Goal: Information Seeking & Learning: Learn about a topic

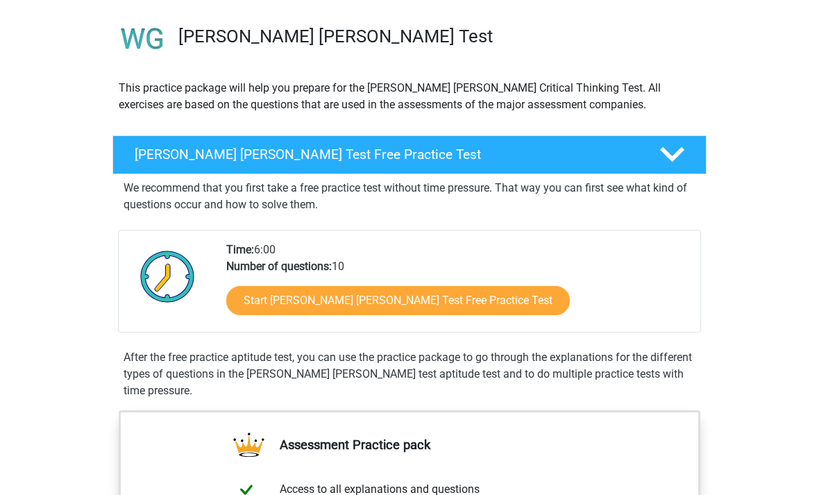
scroll to position [103, 0]
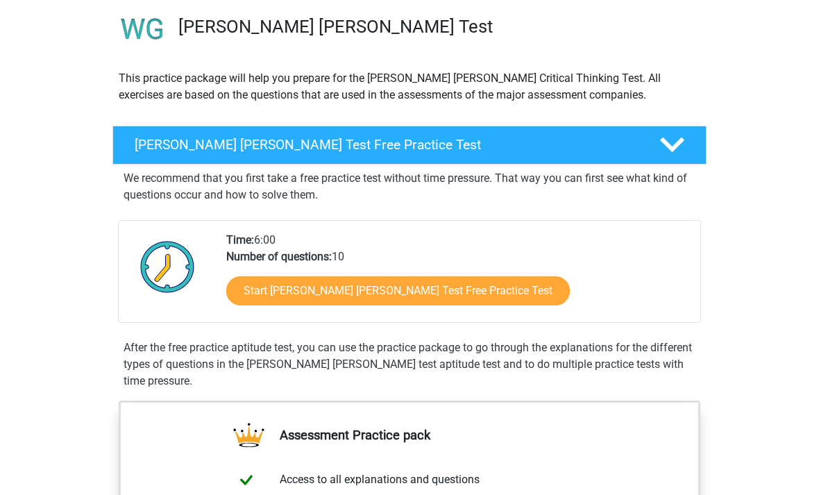
click at [339, 294] on link "Start Watson Glaser Test Free Practice Test" at bounding box center [398, 290] width 344 height 29
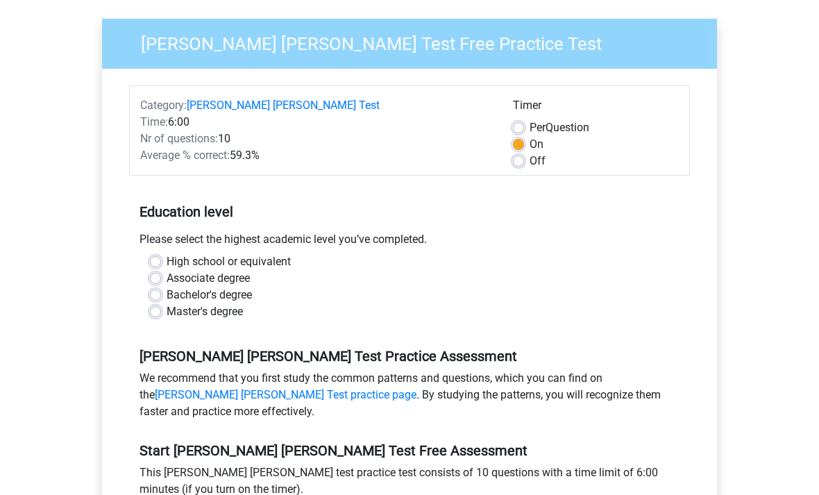
scroll to position [117, 0]
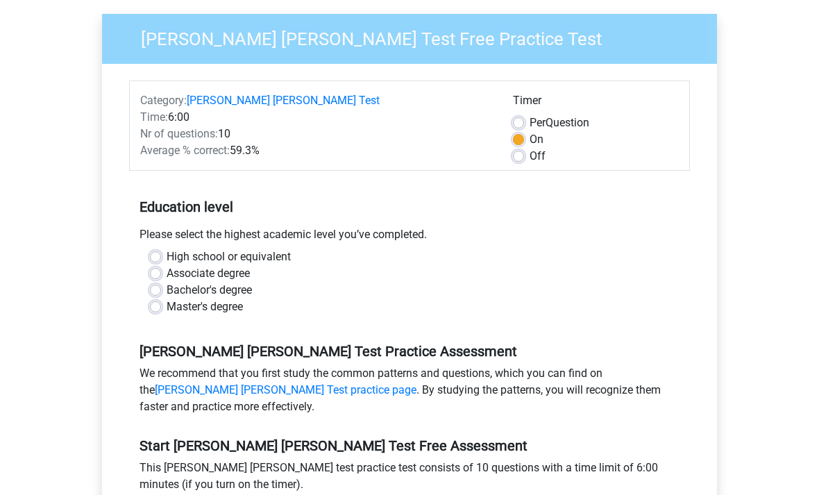
click at [167, 265] on label "Associate degree" at bounding box center [208, 273] width 83 height 17
click at [155, 265] on input "Associate degree" at bounding box center [155, 272] width 11 height 14
radio input "true"
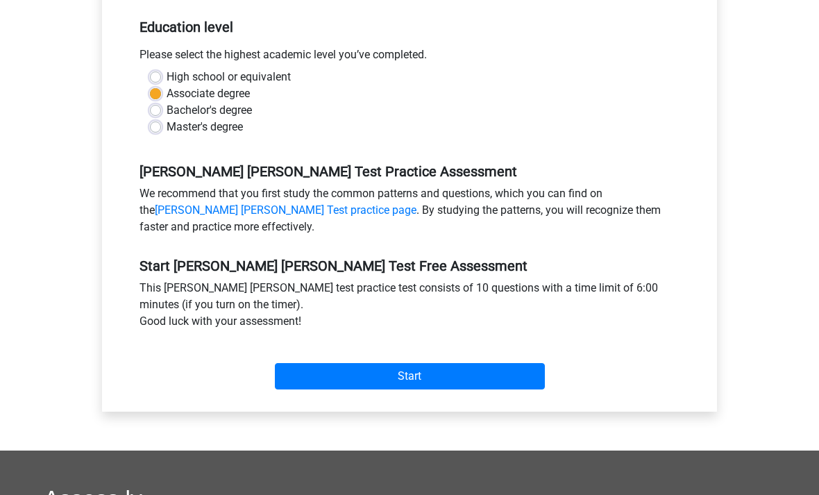
scroll to position [314, 0]
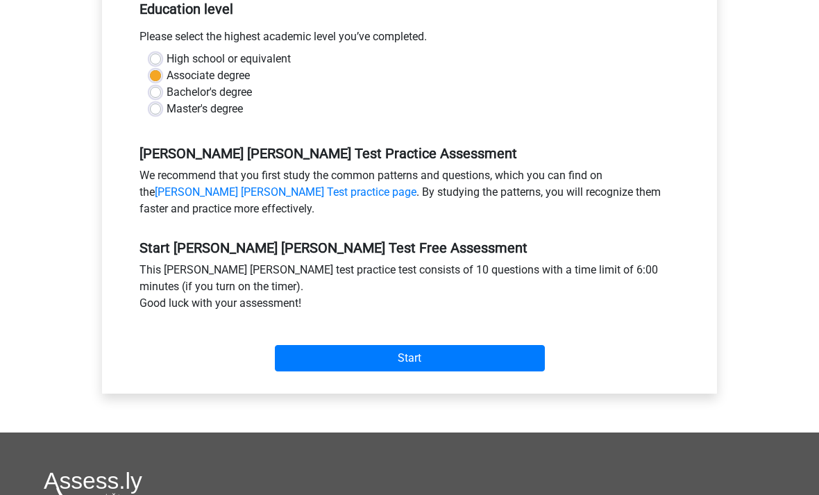
click at [305, 346] on input "Start" at bounding box center [410, 359] width 270 height 26
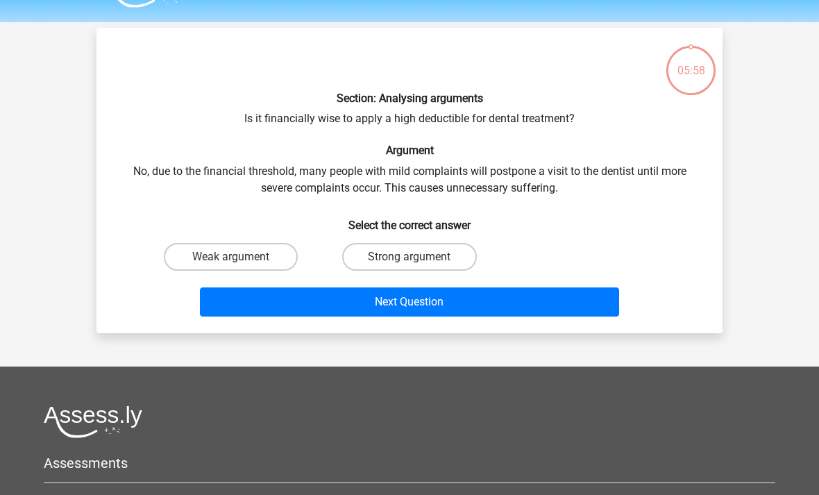
scroll to position [36, 0]
click at [814, 328] on div "Register Nederlands English" at bounding box center [409, 348] width 819 height 769
click at [408, 255] on label "Strong argument" at bounding box center [409, 257] width 134 height 28
click at [410, 257] on input "Strong argument" at bounding box center [414, 261] width 9 height 9
radio input "true"
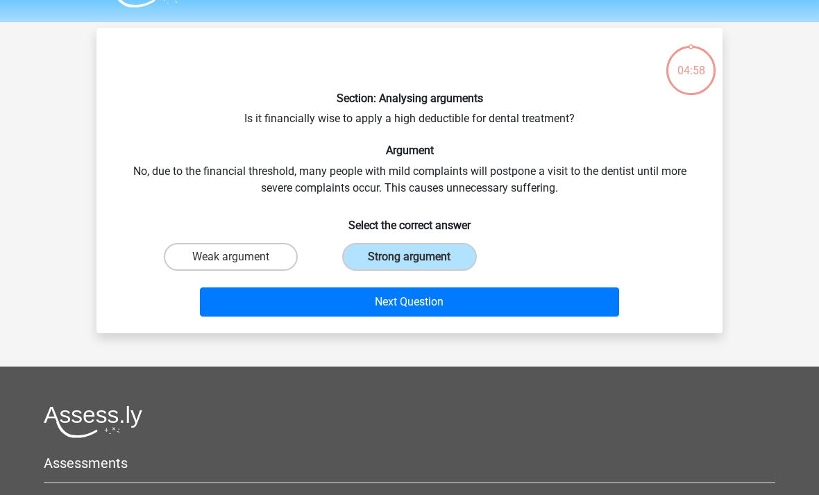
click at [431, 301] on button "Next Question" at bounding box center [410, 301] width 420 height 29
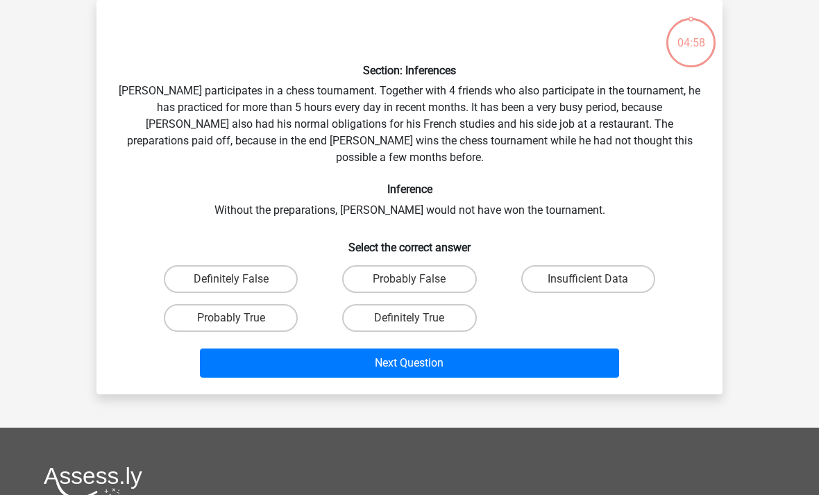
scroll to position [64, 0]
click at [619, 265] on label "Insufficient Data" at bounding box center [588, 279] width 134 height 28
click at [597, 279] on input "Insufficient Data" at bounding box center [592, 283] width 9 height 9
radio input "true"
click at [565, 349] on button "Next Question" at bounding box center [410, 363] width 420 height 29
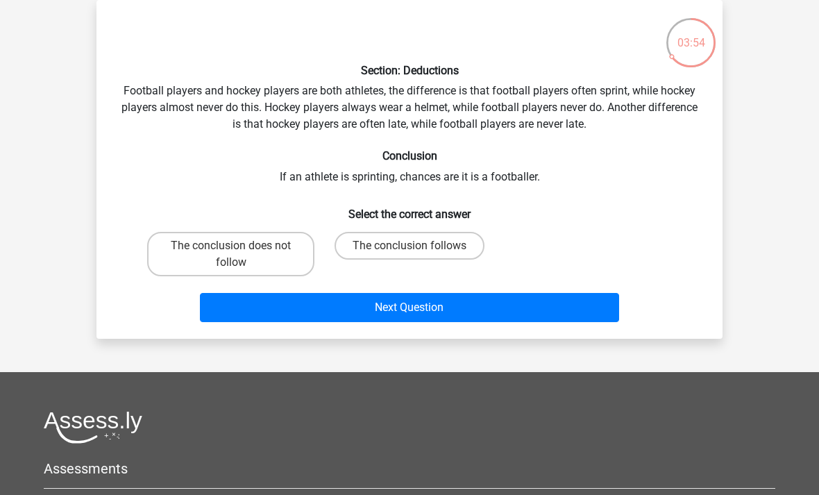
click at [467, 256] on label "The conclusion follows" at bounding box center [410, 246] width 150 height 28
click at [419, 255] on input "The conclusion follows" at bounding box center [414, 250] width 9 height 9
radio input "true"
click at [494, 309] on button "Next Question" at bounding box center [410, 307] width 420 height 29
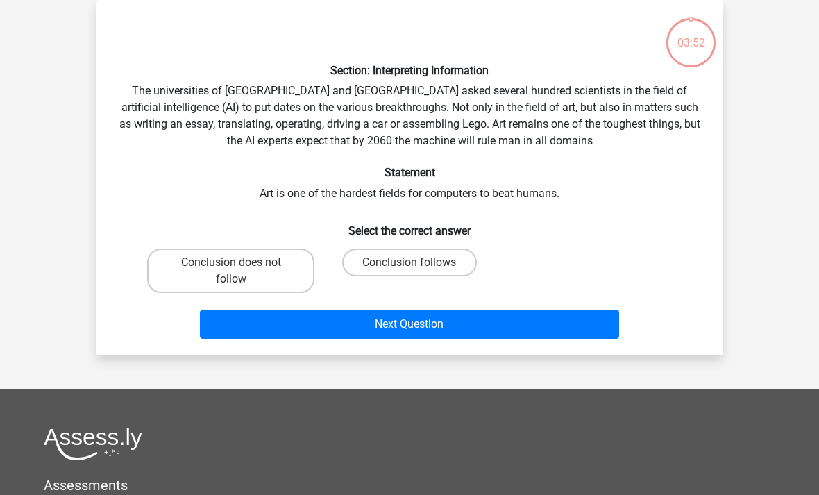
click at [457, 249] on label "Conclusion follows" at bounding box center [409, 263] width 134 height 28
click at [419, 262] on input "Conclusion follows" at bounding box center [414, 266] width 9 height 9
radio input "true"
click at [491, 332] on button "Next Question" at bounding box center [410, 324] width 420 height 29
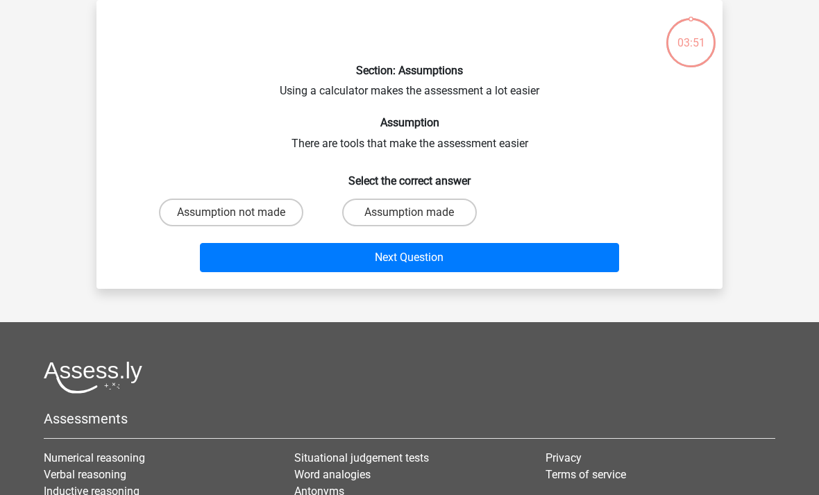
click at [469, 213] on label "Assumption made" at bounding box center [409, 213] width 134 height 28
click at [419, 213] on input "Assumption made" at bounding box center [414, 216] width 9 height 9
radio input "true"
click at [479, 253] on button "Next Question" at bounding box center [410, 257] width 420 height 29
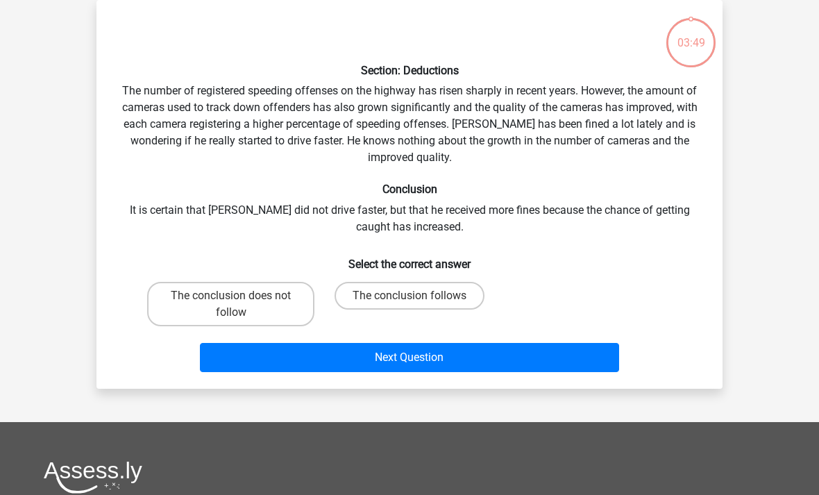
click at [462, 284] on label "The conclusion follows" at bounding box center [410, 296] width 150 height 28
click at [419, 296] on input "The conclusion follows" at bounding box center [414, 300] width 9 height 9
radio input "true"
click at [461, 298] on label "The conclusion follows" at bounding box center [410, 296] width 150 height 28
click at [419, 298] on input "The conclusion follows" at bounding box center [414, 300] width 9 height 9
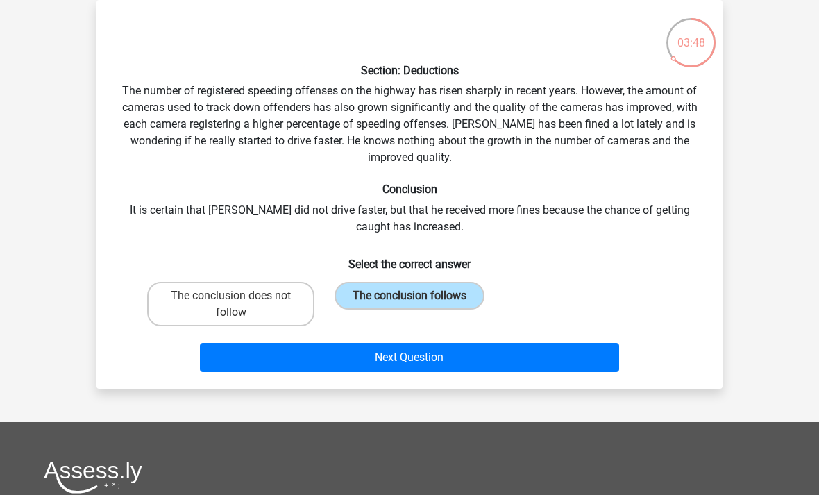
click at [511, 364] on button "Next Question" at bounding box center [410, 357] width 420 height 29
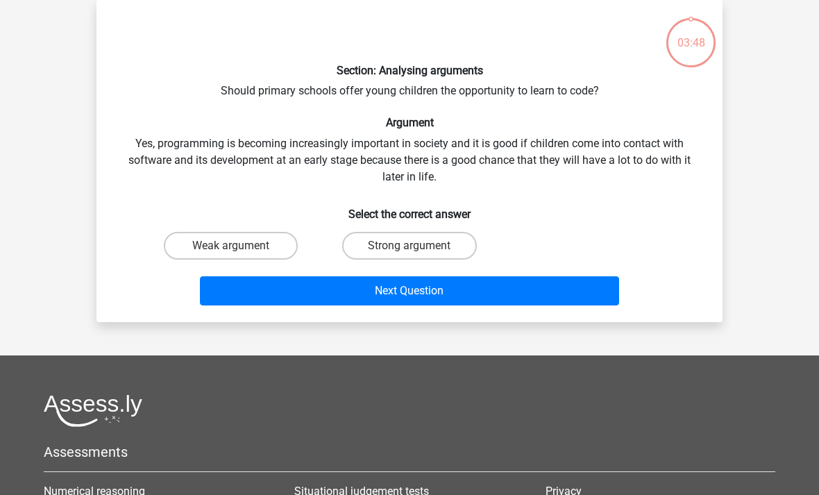
click at [458, 249] on label "Strong argument" at bounding box center [409, 246] width 134 height 28
click at [419, 249] on input "Strong argument" at bounding box center [414, 250] width 9 height 9
radio input "true"
click at [457, 303] on button "Next Question" at bounding box center [410, 290] width 420 height 29
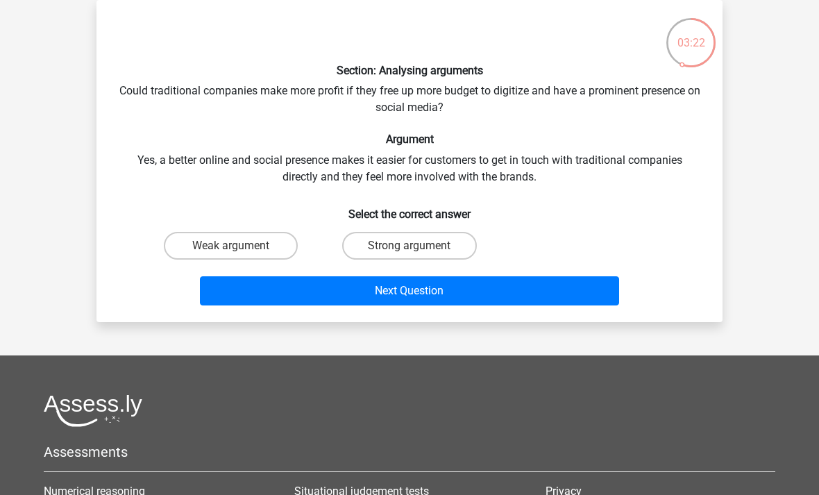
click at [230, 257] on label "Weak argument" at bounding box center [231, 246] width 134 height 28
click at [231, 255] on input "Weak argument" at bounding box center [235, 250] width 9 height 9
radio input "true"
click at [451, 289] on button "Next Question" at bounding box center [410, 290] width 420 height 29
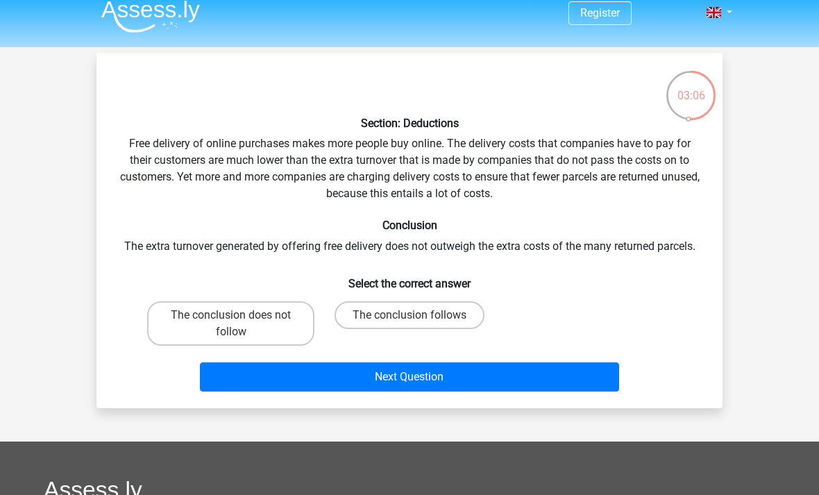
scroll to position [23, 0]
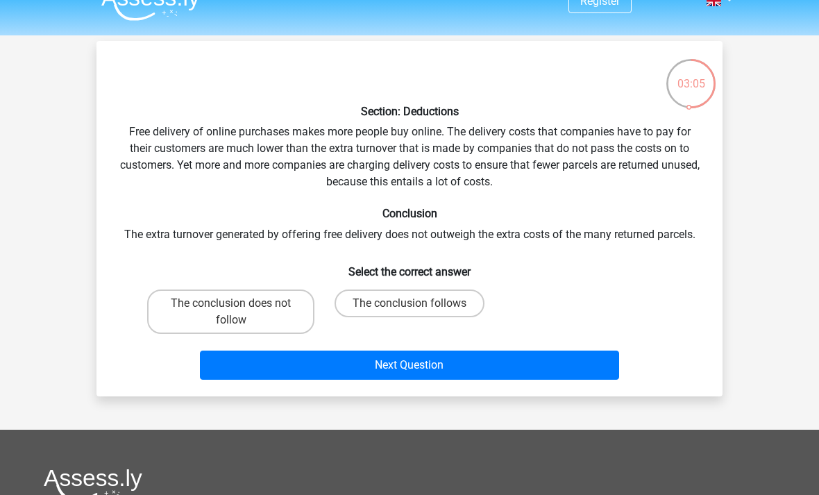
click at [411, 314] on label "The conclusion follows" at bounding box center [410, 303] width 150 height 28
click at [411, 312] on input "The conclusion follows" at bounding box center [414, 307] width 9 height 9
radio input "true"
click at [414, 362] on button "Next Question" at bounding box center [410, 365] width 420 height 29
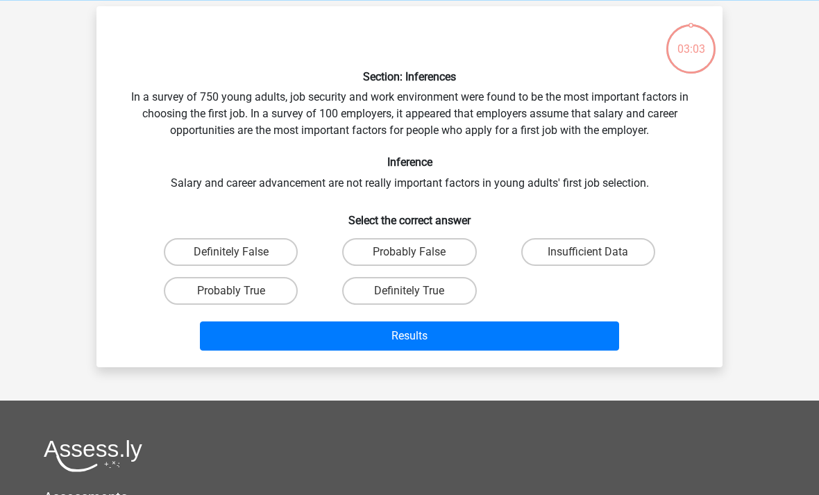
scroll to position [64, 0]
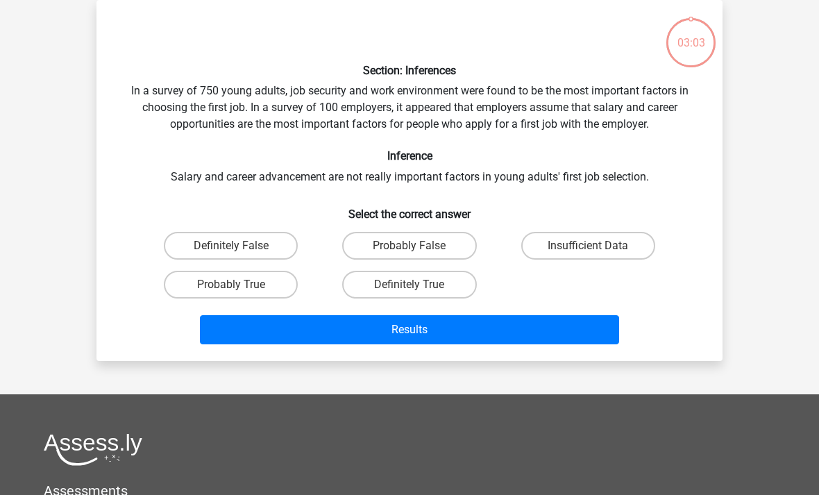
click at [428, 258] on label "Probably False" at bounding box center [409, 246] width 134 height 28
click at [419, 255] on input "Probably False" at bounding box center [414, 250] width 9 height 9
radio input "true"
click at [431, 338] on button "Results" at bounding box center [410, 329] width 420 height 29
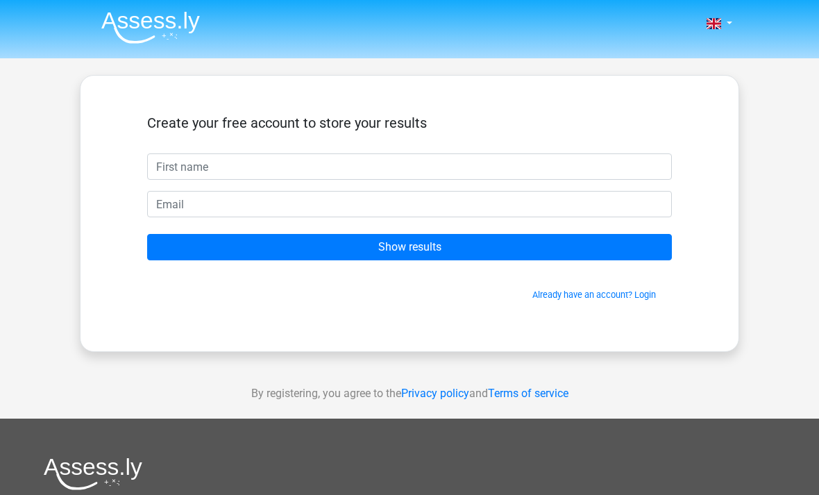
click at [607, 179] on input "text" at bounding box center [409, 166] width 525 height 26
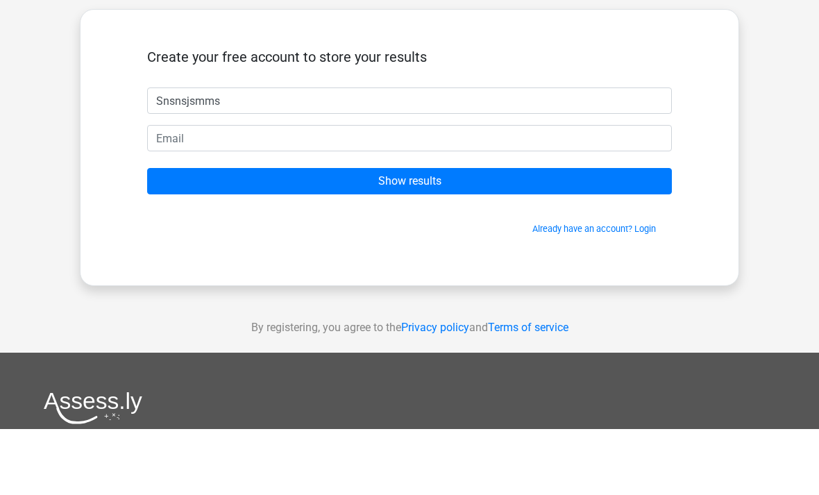
type input "Snsnsjsmms"
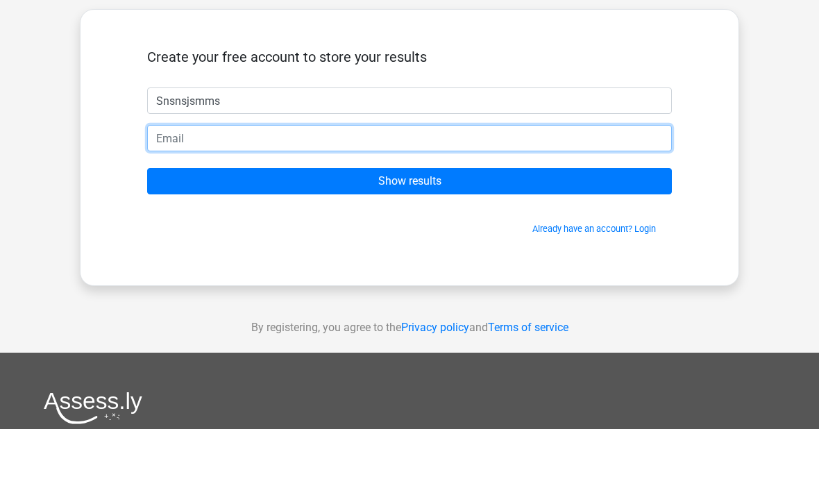
click at [553, 191] on input "email" at bounding box center [409, 204] width 525 height 26
type input "myasinkhan.0786@gmail.com"
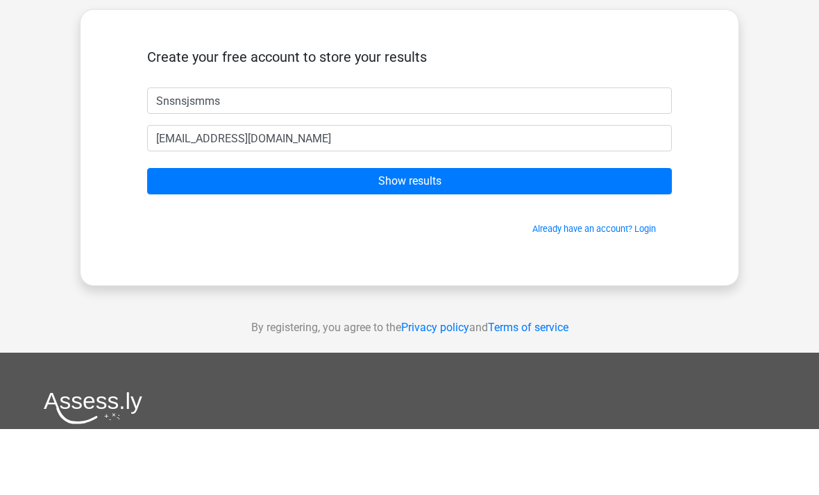
click at [589, 234] on input "Show results" at bounding box center [409, 247] width 525 height 26
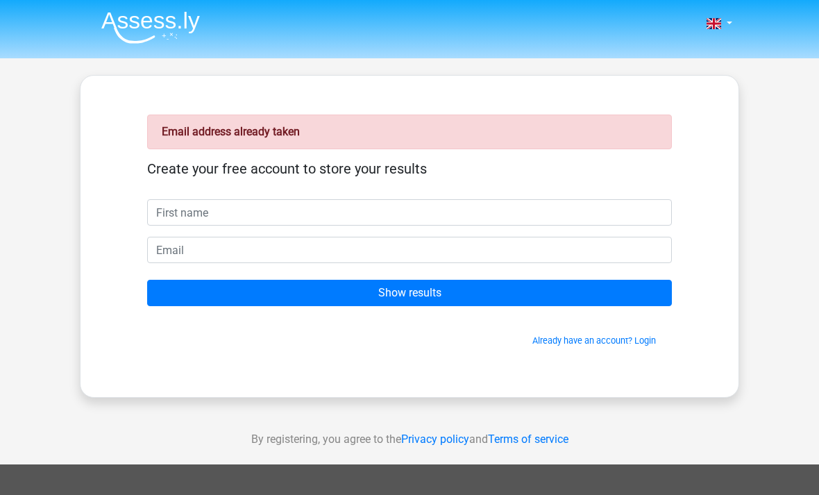
click at [562, 217] on input "text" at bounding box center [409, 212] width 525 height 26
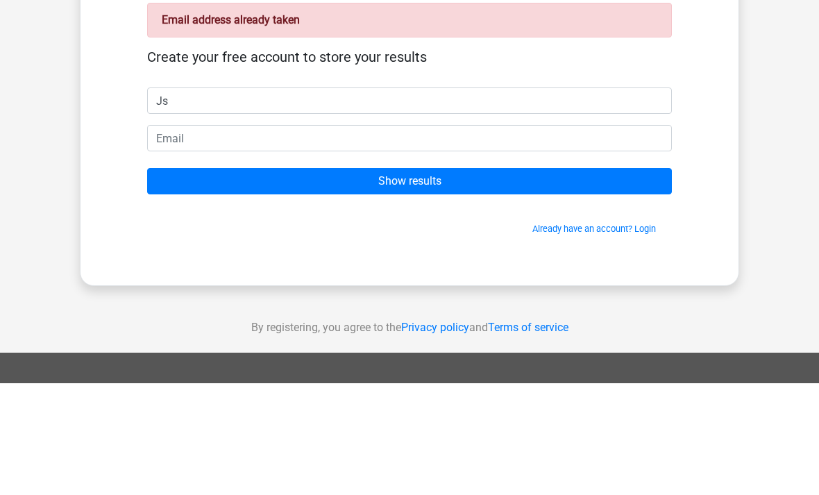
type input "J"
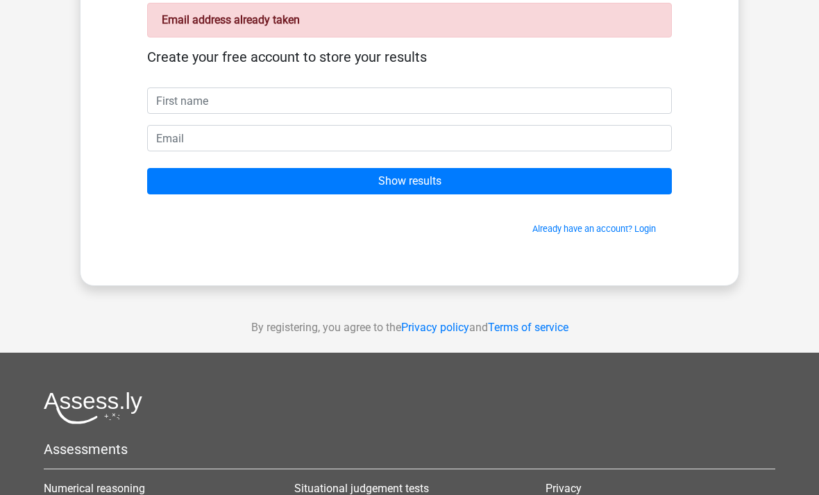
click at [650, 231] on link "Already have an account? Login" at bounding box center [594, 229] width 124 height 10
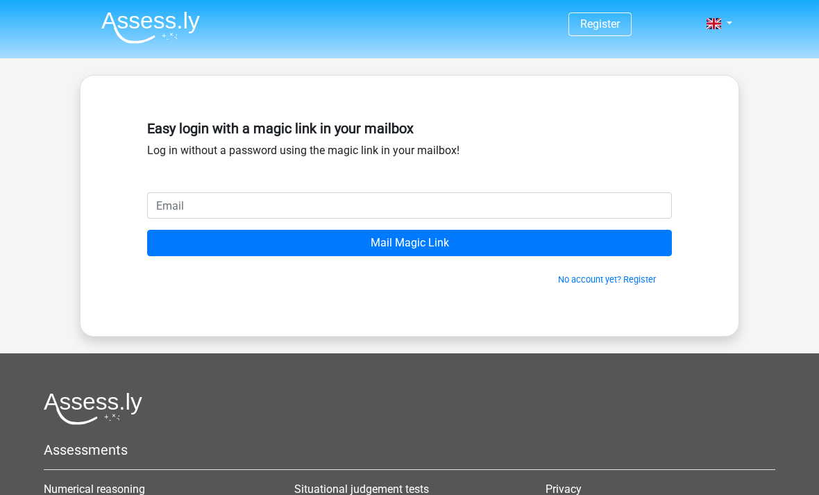
click at [598, 208] on input "email" at bounding box center [409, 205] width 525 height 26
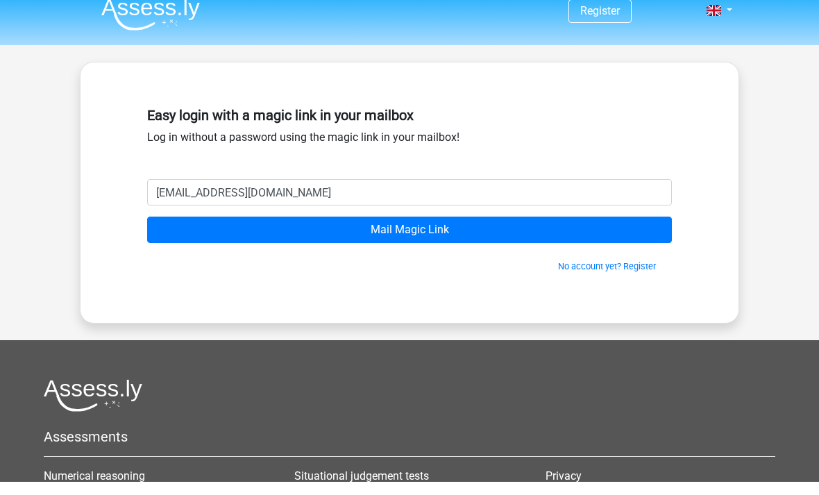
scroll to position [13, 0]
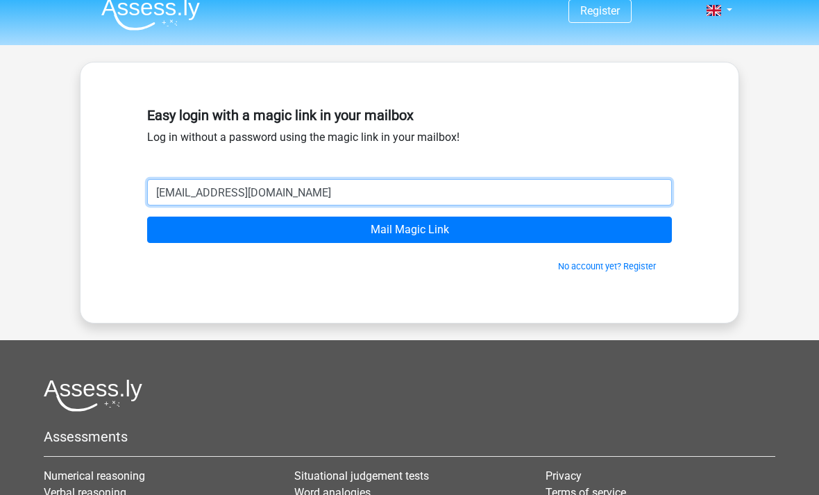
type input "[EMAIL_ADDRESS][DOMAIN_NAME]"
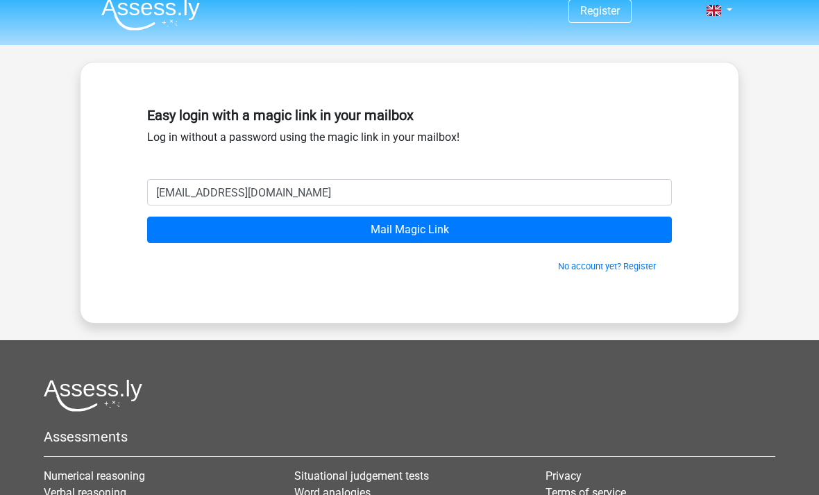
click at [591, 232] on input "Mail Magic Link" at bounding box center [409, 230] width 525 height 26
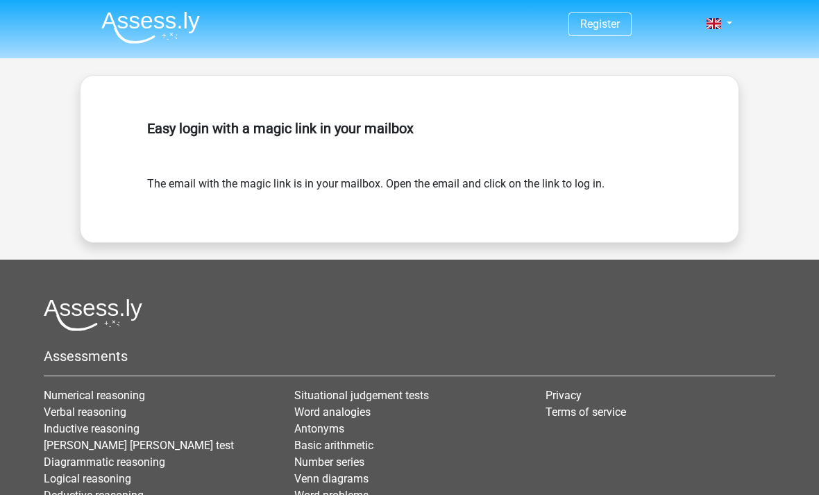
click at [766, 347] on div "Assessments Numerical reasoning Verbal reasoning Inductive reasoning [PERSON_NA…" at bounding box center [409, 415] width 753 height 233
